Goal: Task Accomplishment & Management: Manage account settings

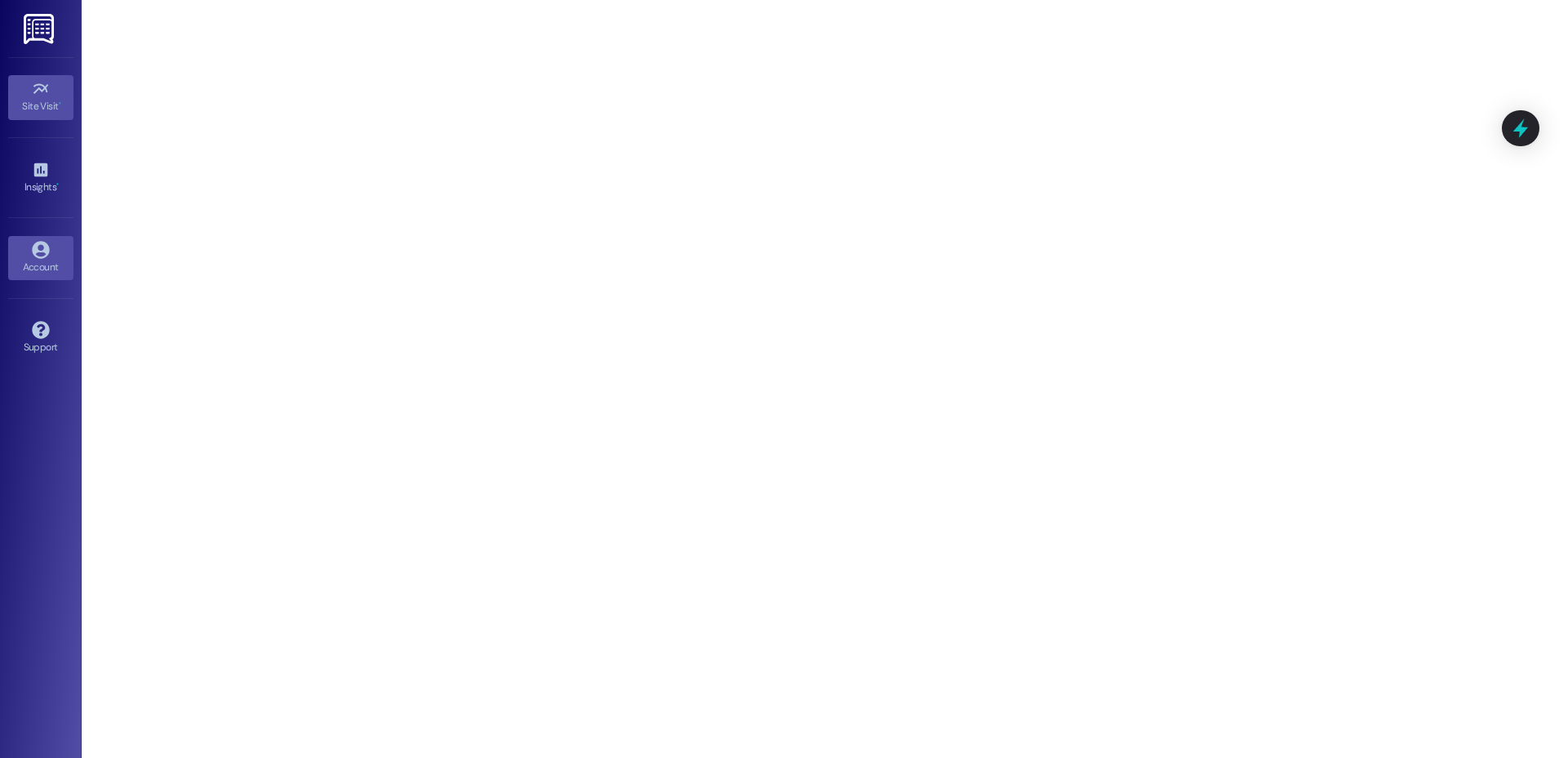
click at [54, 246] on link "Account" at bounding box center [40, 257] width 65 height 44
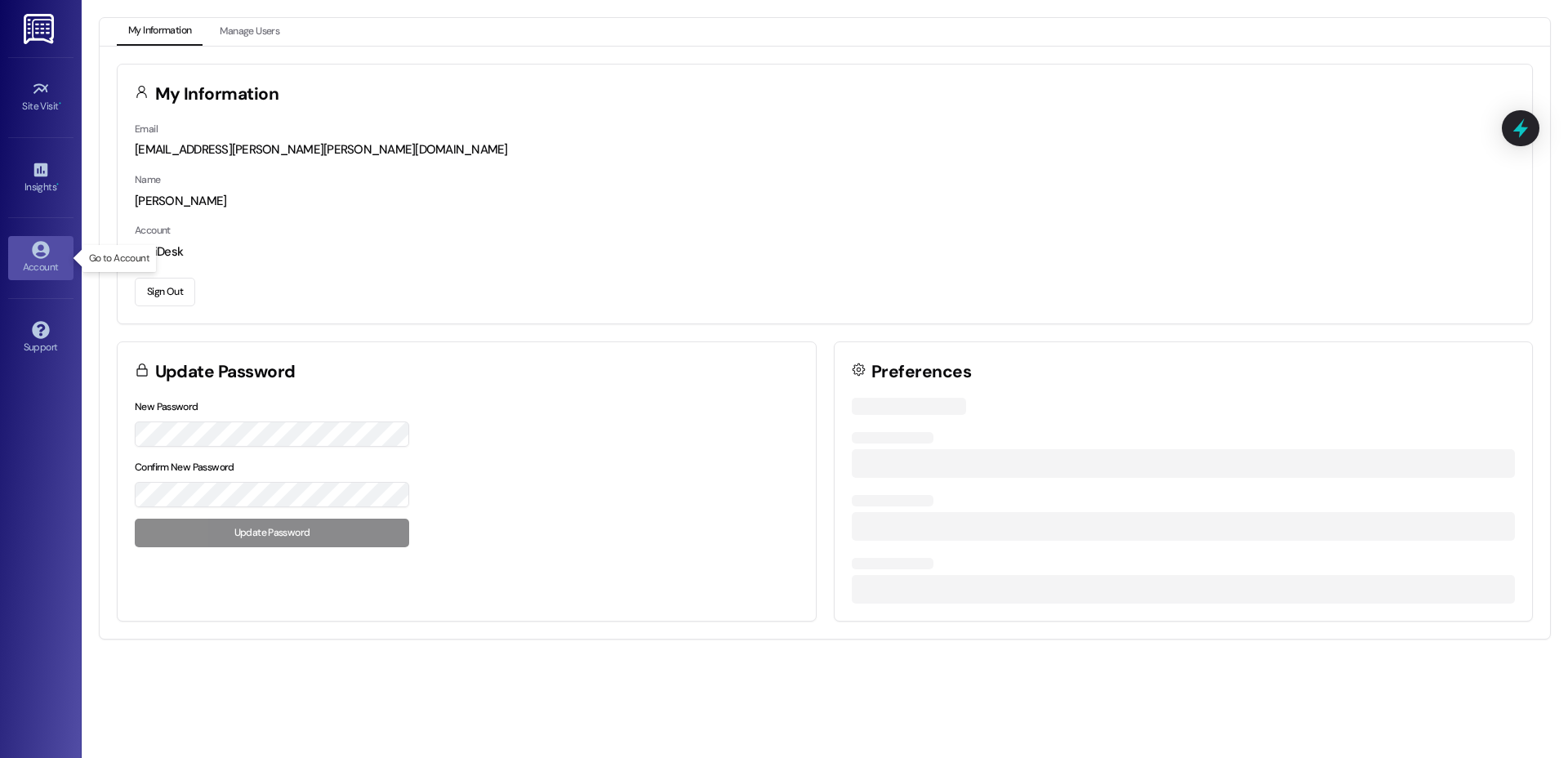
click at [40, 248] on icon at bounding box center [41, 250] width 18 height 18
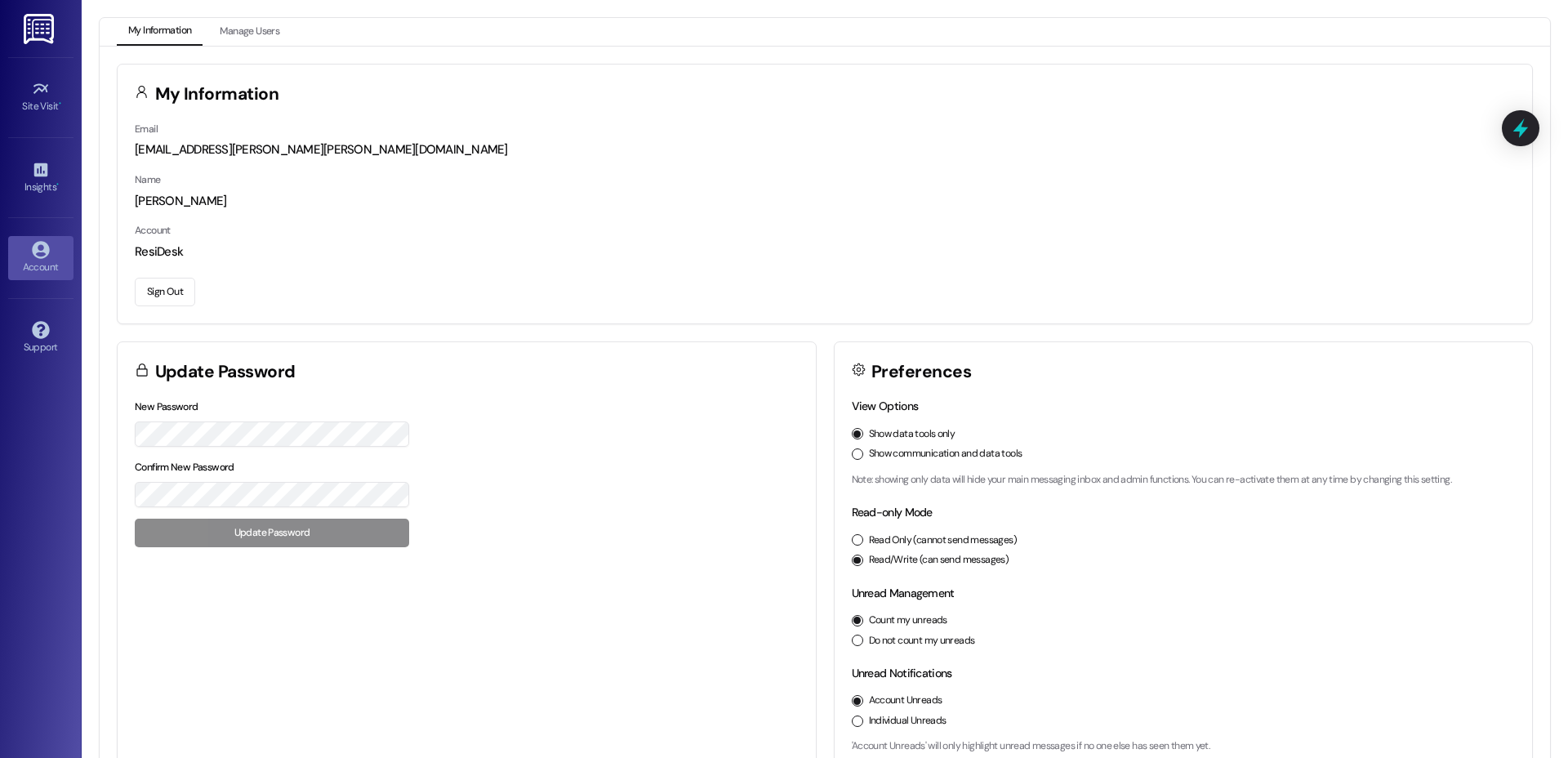
click at [187, 288] on button "Sign Out" at bounding box center [164, 292] width 60 height 29
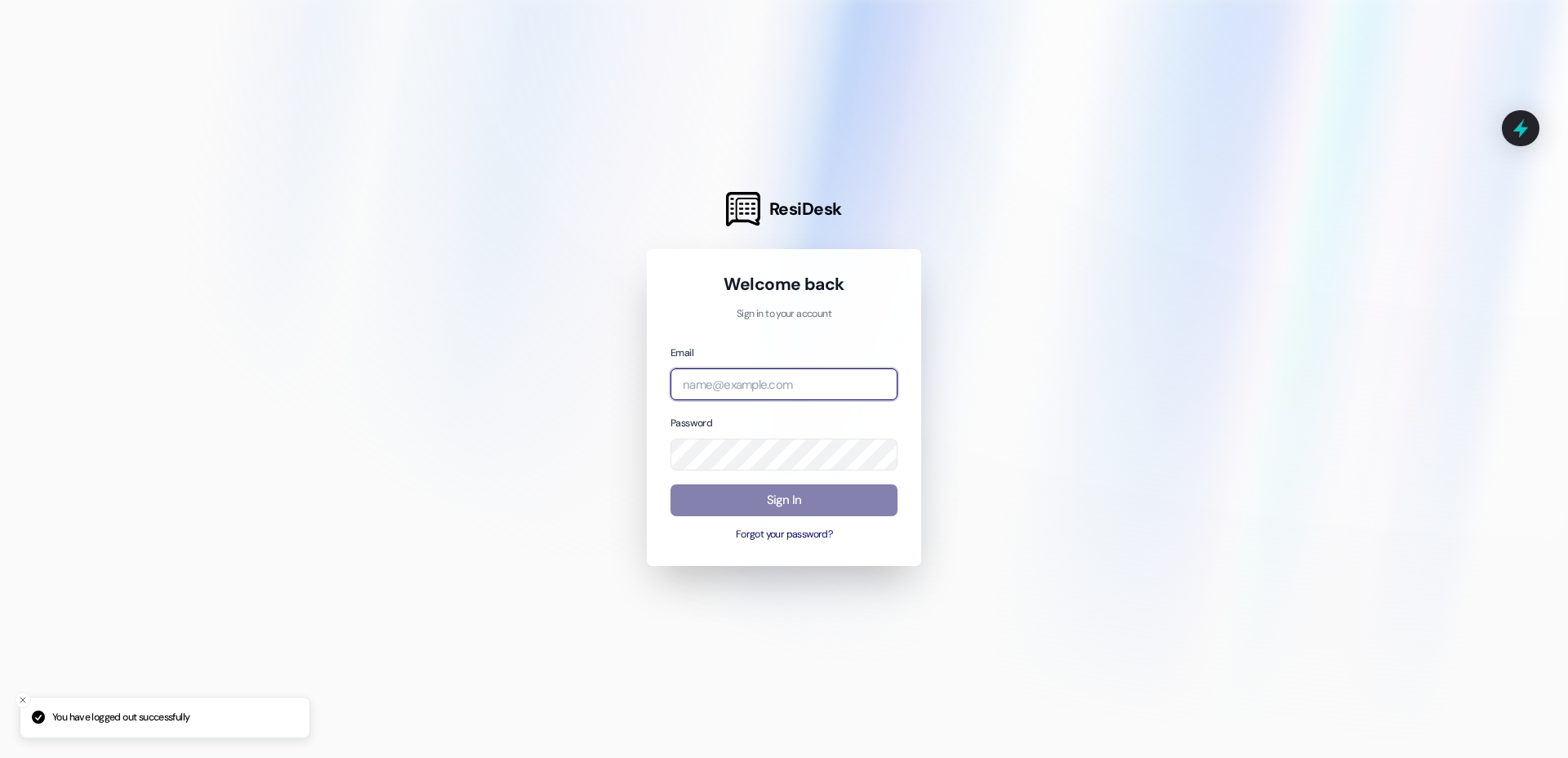
click at [792, 390] on input "email" at bounding box center [783, 384] width 227 height 32
click at [0, 757] on com-1password-button at bounding box center [0, 758] width 0 height 0
click at [812, 386] on input "email" at bounding box center [783, 384] width 227 height 32
type input "a"
type input "p"
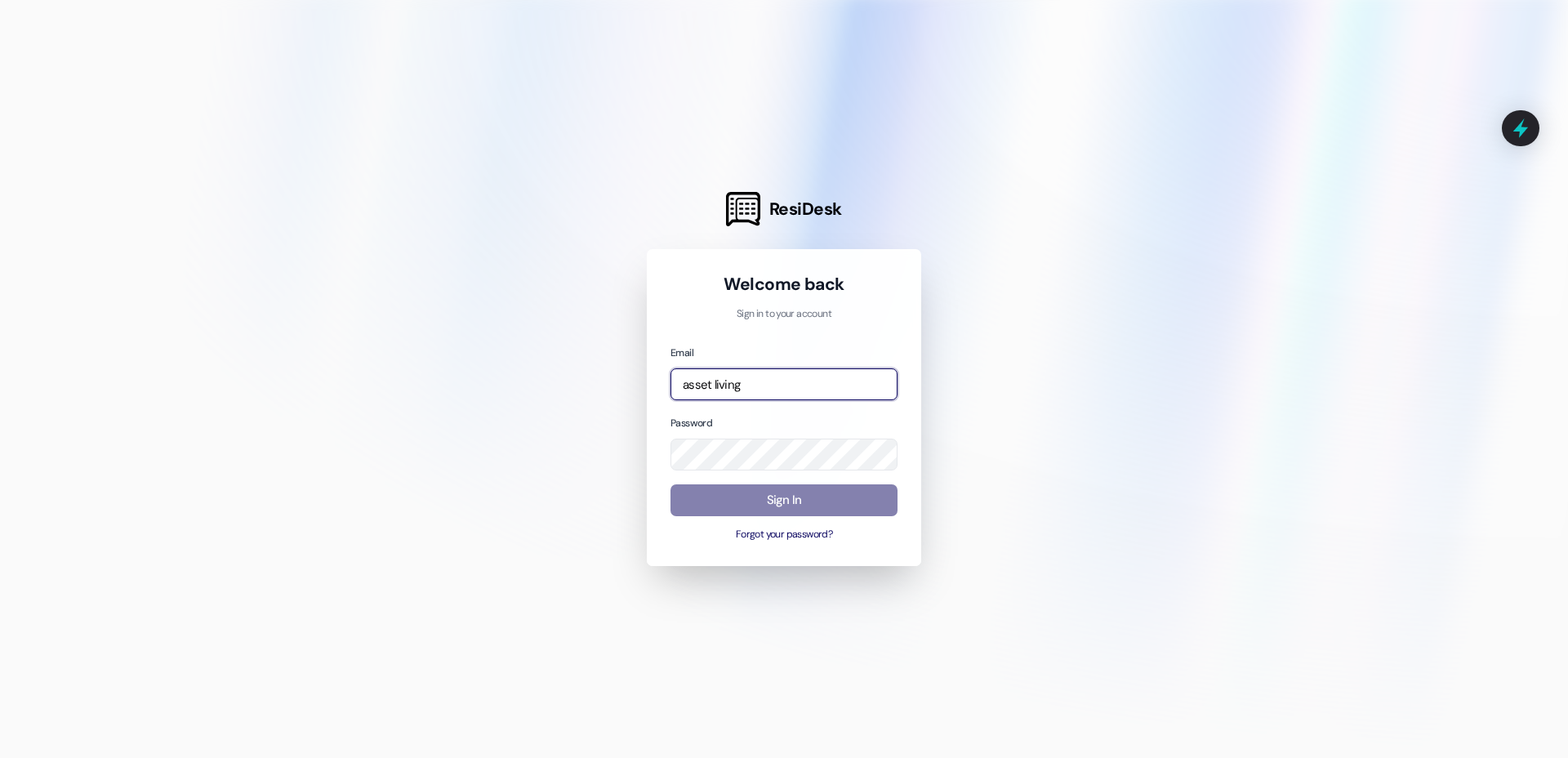
type input "[EMAIL_ADDRESS][DOMAIN_NAME]"
